Goal: Task Accomplishment & Management: Complete application form

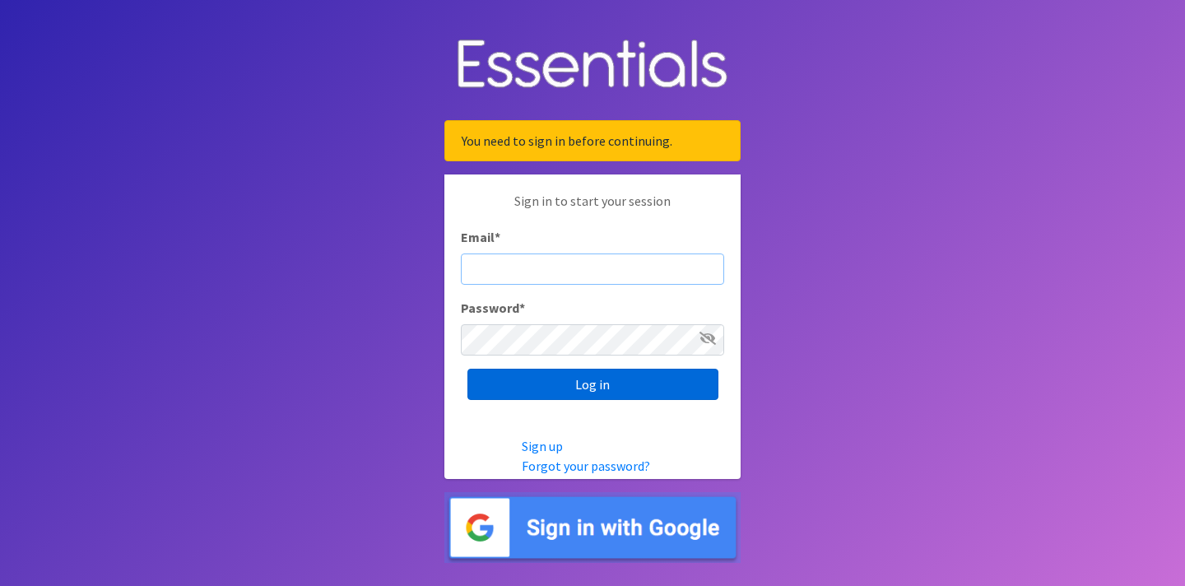
type input "[EMAIL_ADDRESS][DOMAIN_NAME]"
click at [585, 378] on input "Log in" at bounding box center [592, 384] width 251 height 31
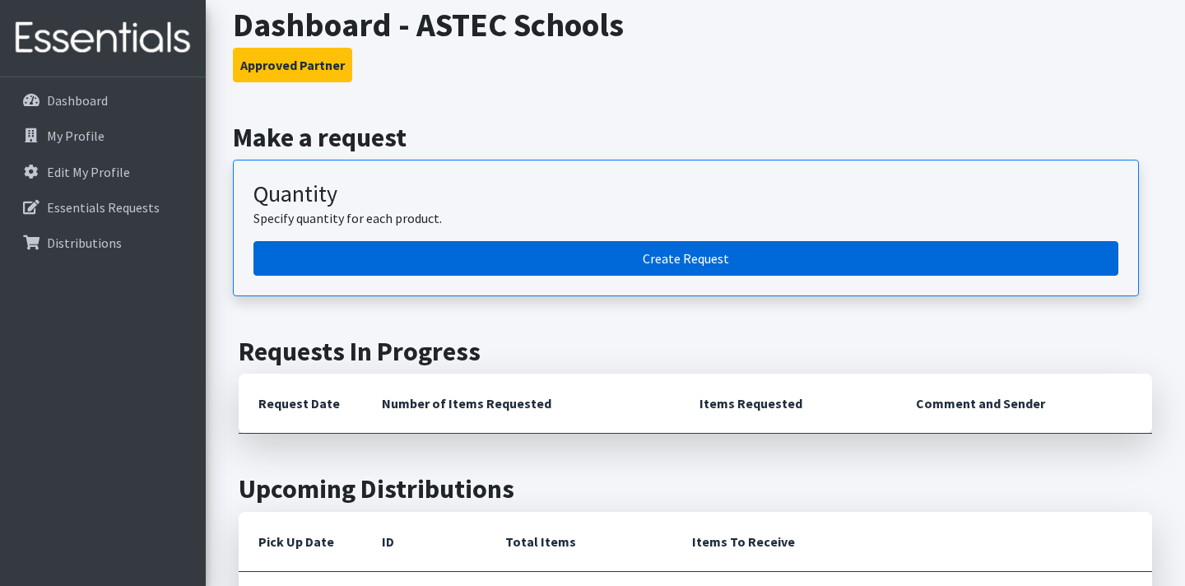
scroll to position [93, 0]
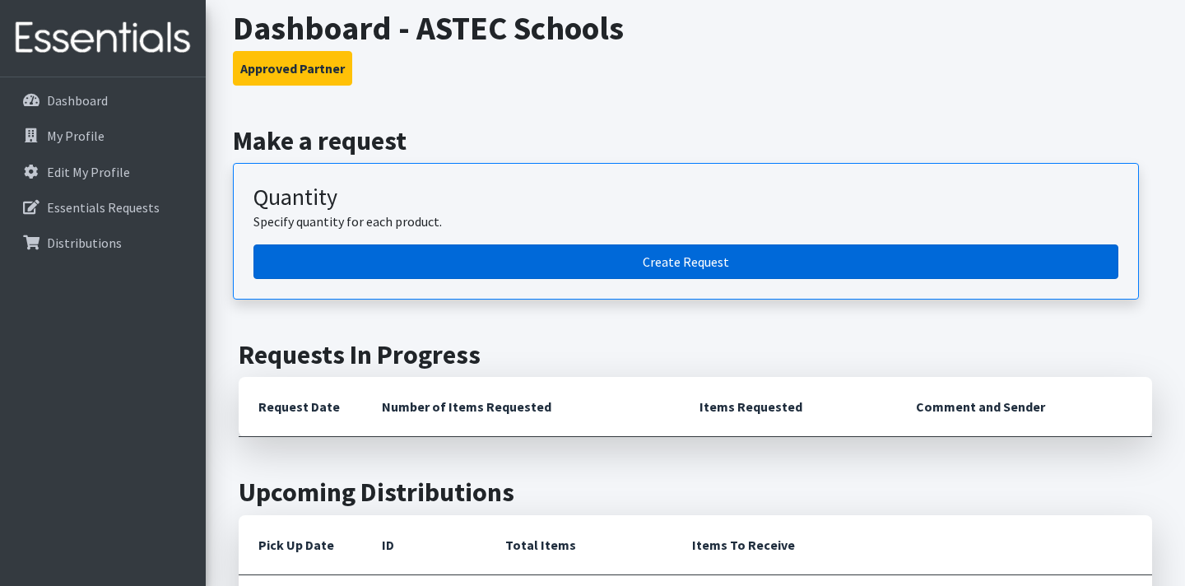
click at [685, 264] on link "Create Request" at bounding box center [685, 261] width 865 height 35
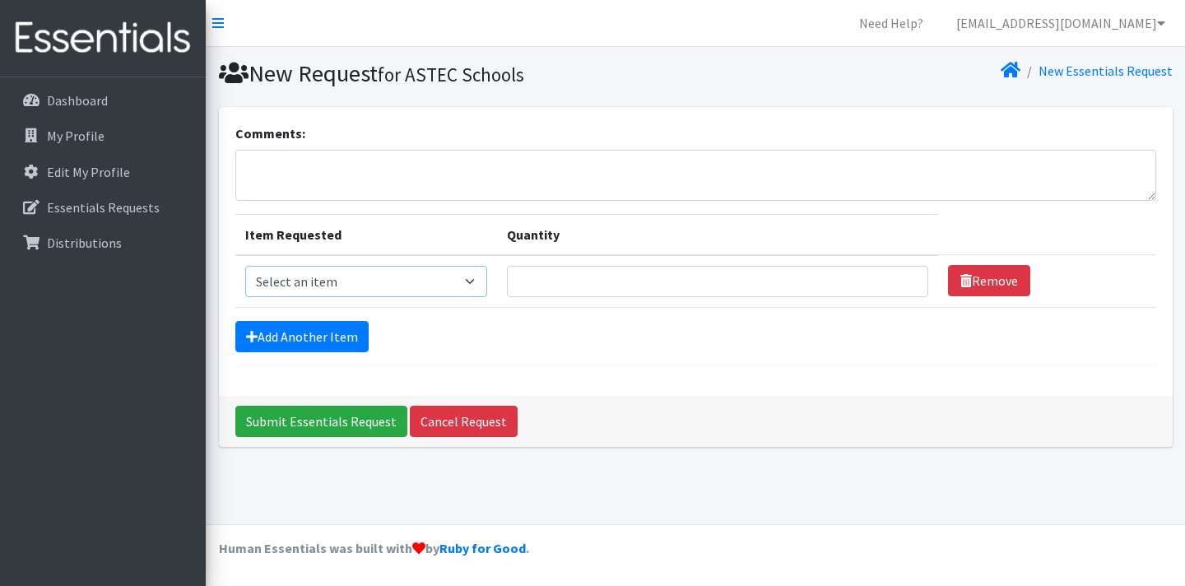
click at [441, 285] on select "Select an item Pad Kits Tampon Kit" at bounding box center [366, 281] width 242 height 31
click at [107, 128] on link "My Profile" at bounding box center [103, 135] width 193 height 33
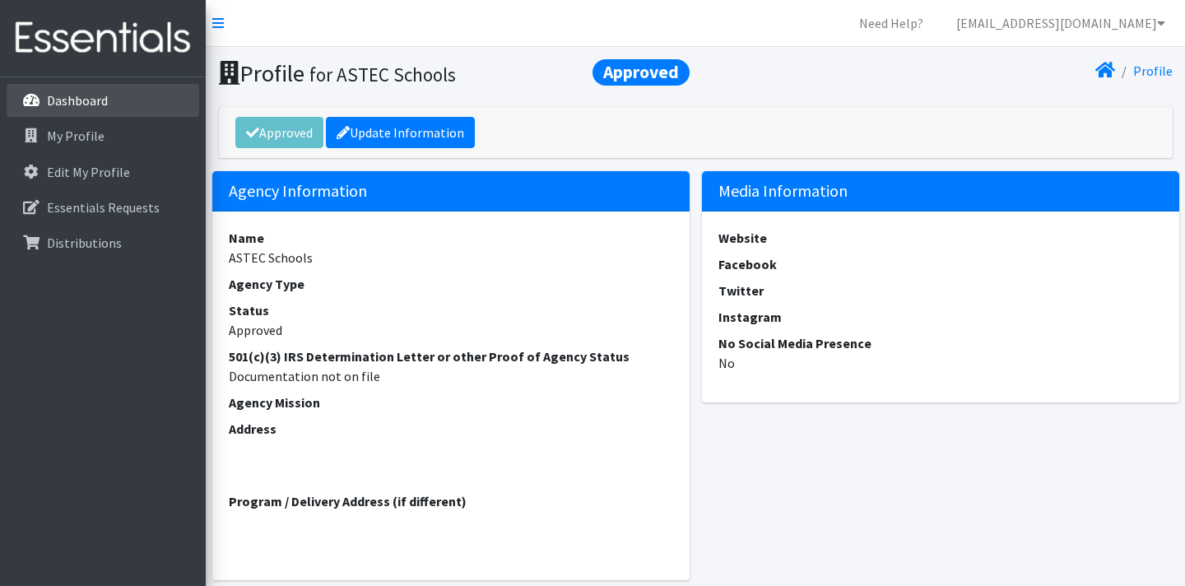
click at [122, 111] on link "Dashboard" at bounding box center [103, 100] width 193 height 33
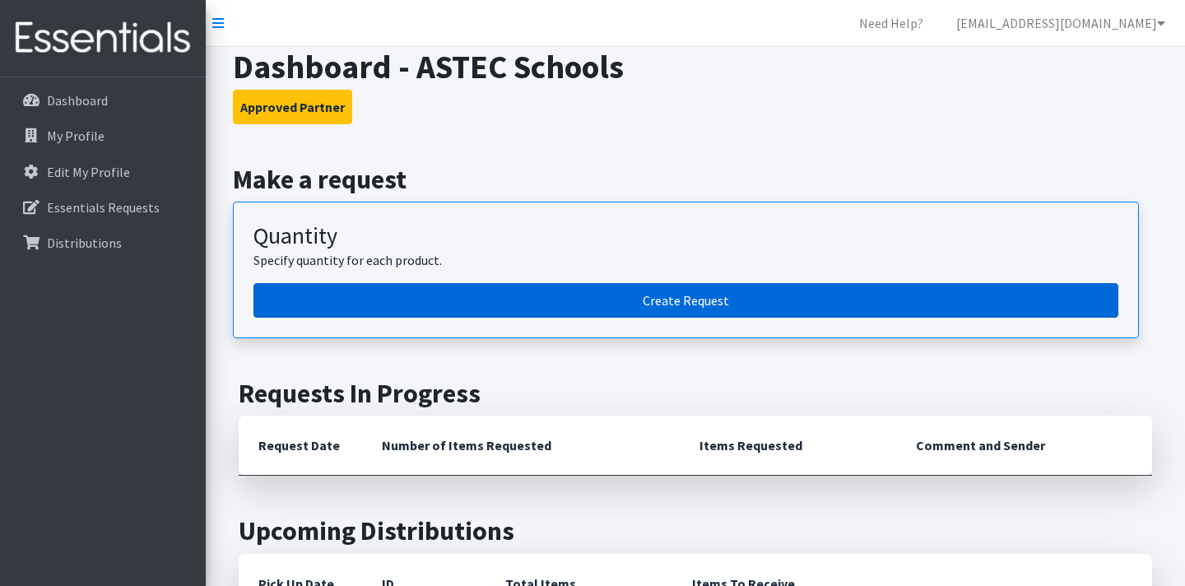
click at [633, 309] on link "Create Request" at bounding box center [685, 300] width 865 height 35
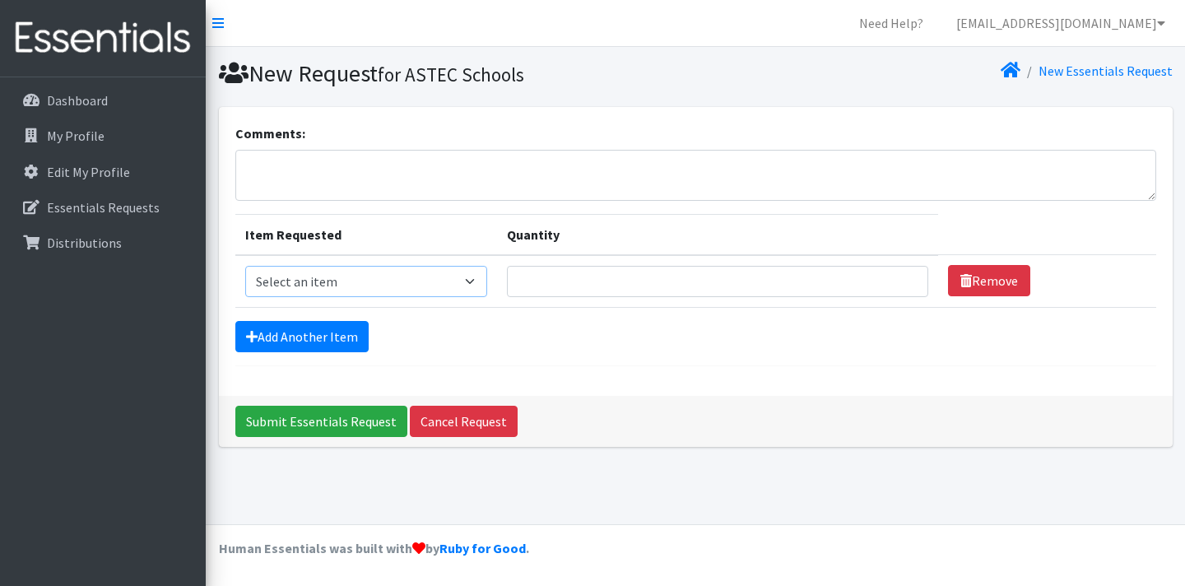
click at [411, 284] on select "Select an item Pad Kits Tampon Kit" at bounding box center [366, 281] width 242 height 31
select select "12263"
click at [245, 266] on select "Select an item Pad Kits Tampon Kit" at bounding box center [366, 281] width 242 height 31
click at [610, 285] on input "Quantity" at bounding box center [717, 281] width 421 height 31
type input "15"
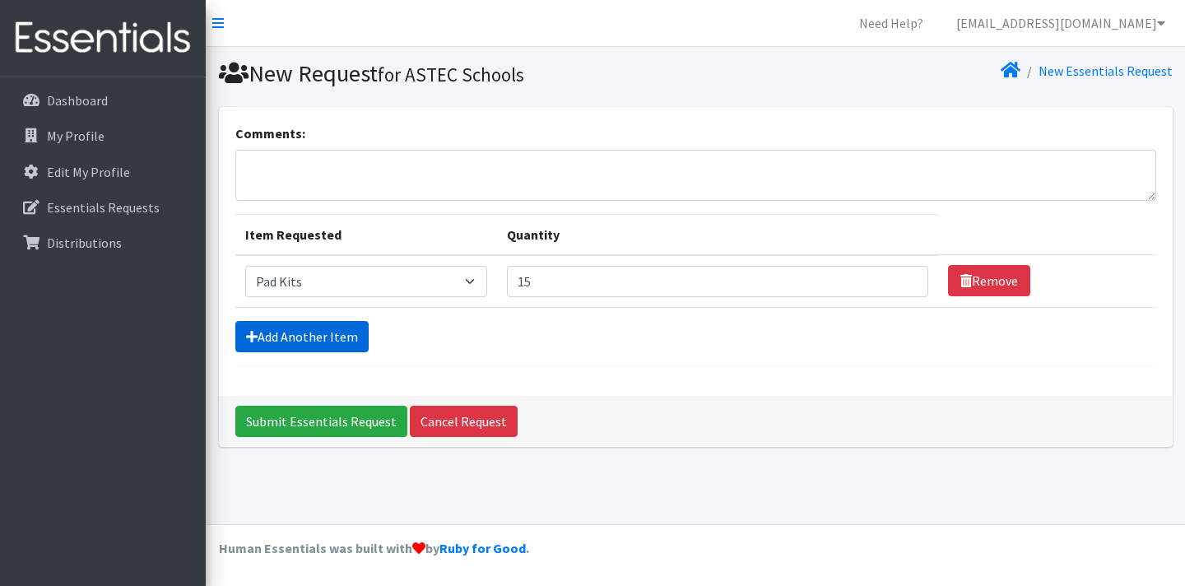
click at [307, 335] on link "Add Another Item" at bounding box center [301, 336] width 133 height 31
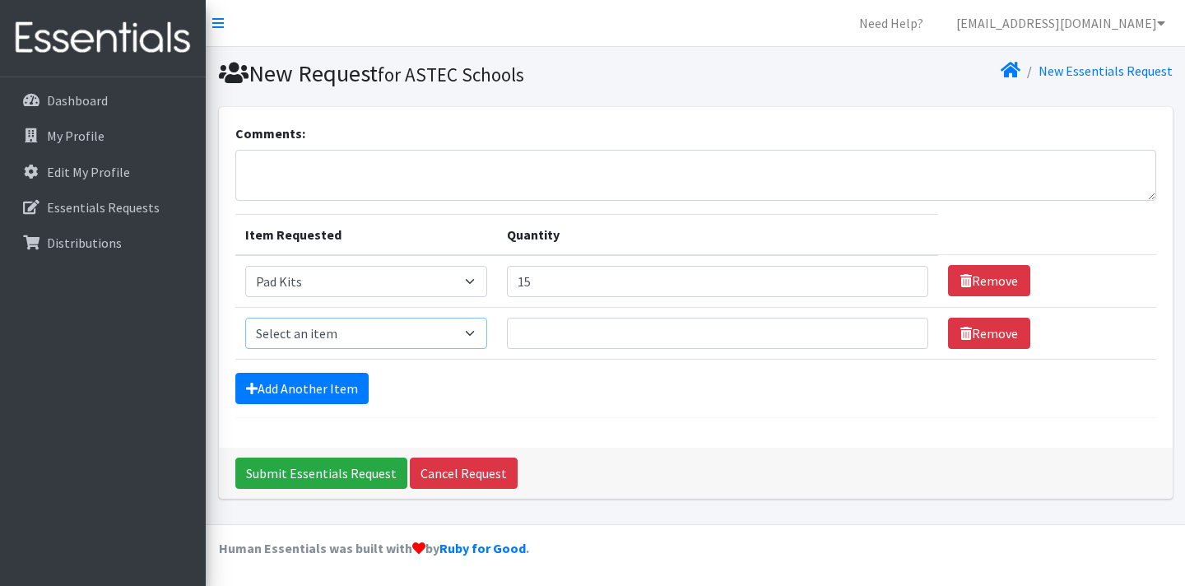
click at [337, 334] on select "Select an item Pad Kits Tampon Kit" at bounding box center [366, 333] width 242 height 31
select select "12262"
click at [245, 318] on select "Select an item Pad Kits Tampon Kit" at bounding box center [366, 333] width 242 height 31
click at [577, 332] on input "Quantity" at bounding box center [717, 333] width 421 height 31
click at [756, 417] on hr at bounding box center [695, 417] width 921 height 1
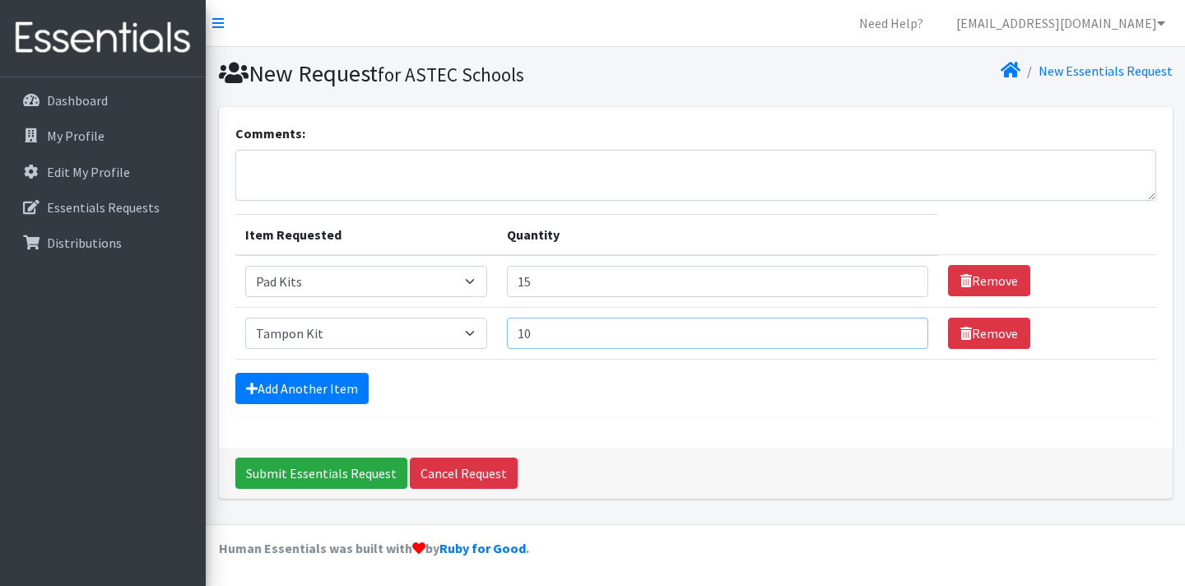
click at [586, 341] on input "10" at bounding box center [717, 333] width 421 height 31
type input "15"
click at [576, 292] on input "15" at bounding box center [717, 281] width 421 height 31
type input "1"
type input "20"
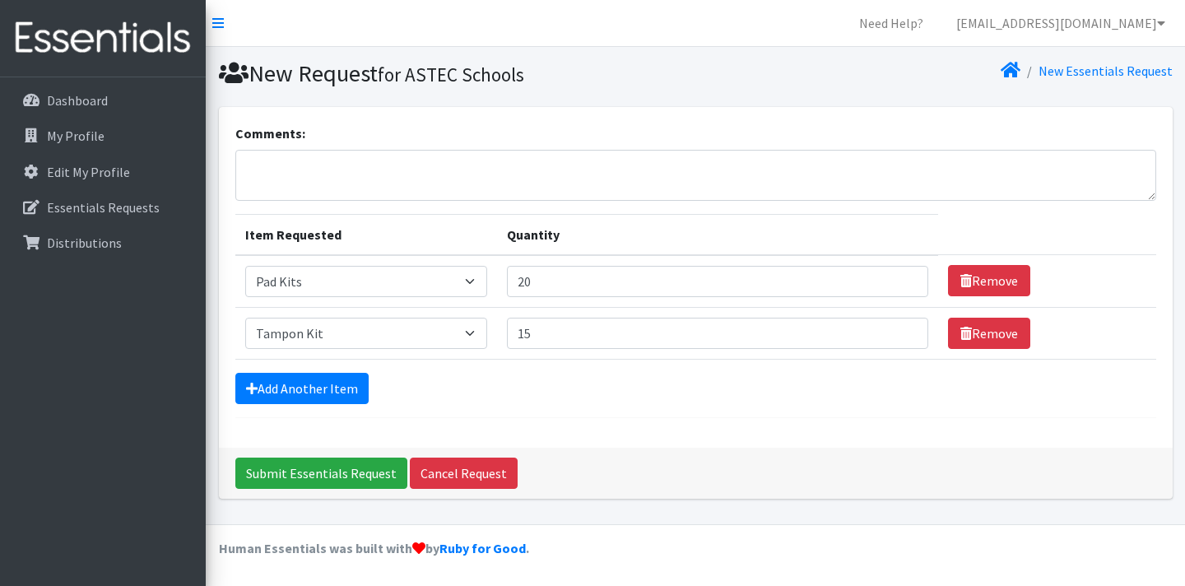
click at [726, 445] on div "Comments: Item Requested Quantity Item Requested Select an item Pad Kits Tampon…" at bounding box center [696, 277] width 954 height 341
click at [273, 466] on input "Submit Essentials Request" at bounding box center [321, 472] width 172 height 31
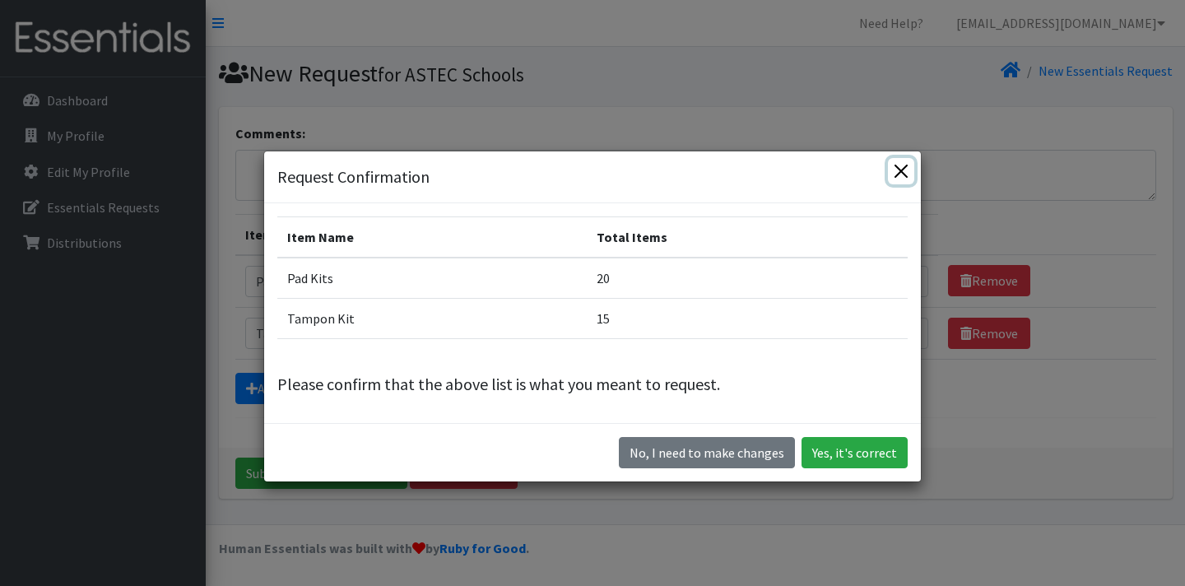
click at [905, 172] on button "Close" at bounding box center [901, 171] width 26 height 26
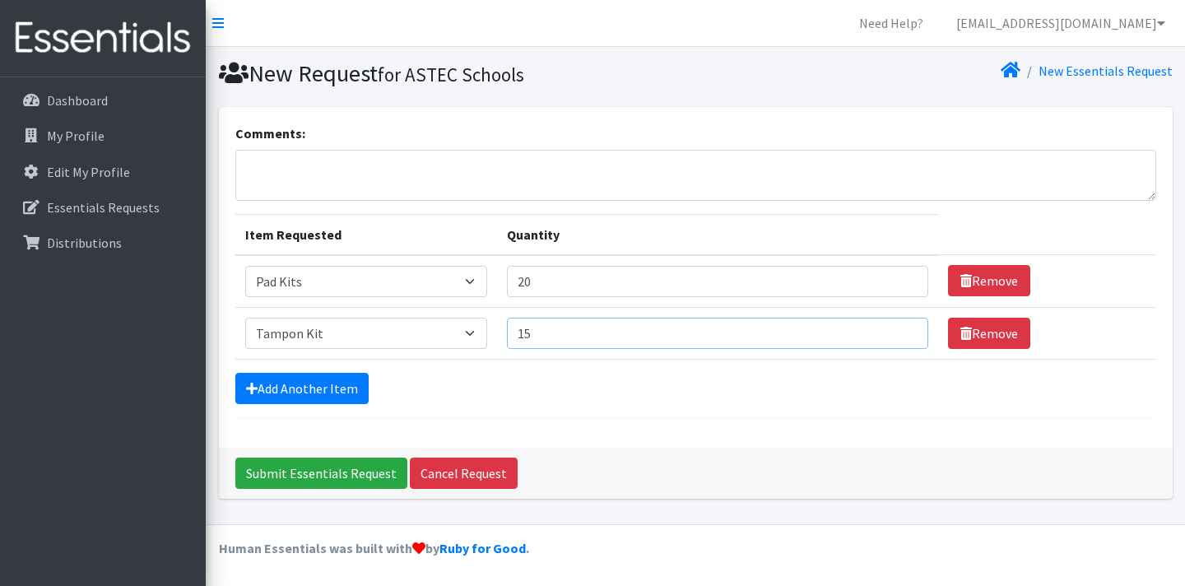
click at [581, 338] on input "15" at bounding box center [717, 333] width 421 height 31
click at [643, 444] on div "Comments: Item Requested Quantity Item Requested Select an item Pad Kits Tampon…" at bounding box center [696, 277] width 954 height 341
click at [564, 331] on input "10" at bounding box center [717, 333] width 421 height 31
type input "15"
click at [346, 480] on input "Submit Essentials Request" at bounding box center [321, 472] width 172 height 31
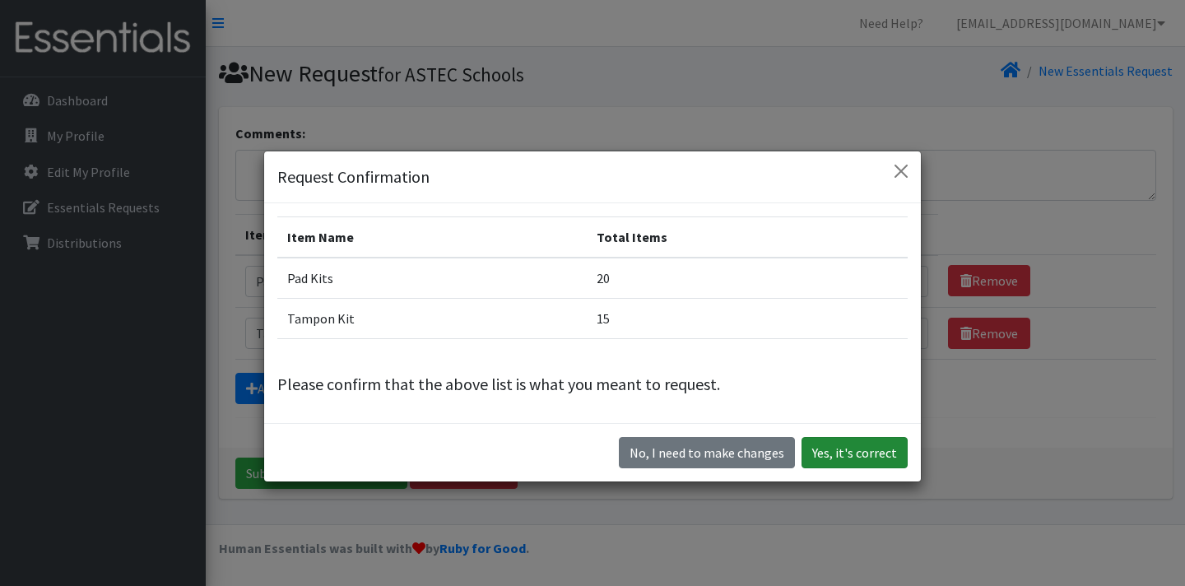
click at [847, 448] on button "Yes, it's correct" at bounding box center [854, 452] width 106 height 31
